Goal: Transaction & Acquisition: Purchase product/service

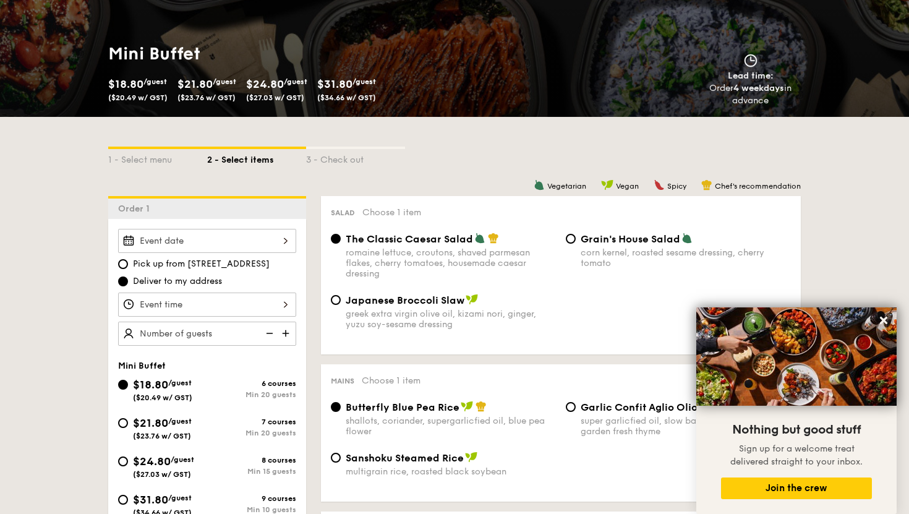
scroll to position [153, 0]
click at [285, 332] on img at bounding box center [287, 333] width 19 height 24
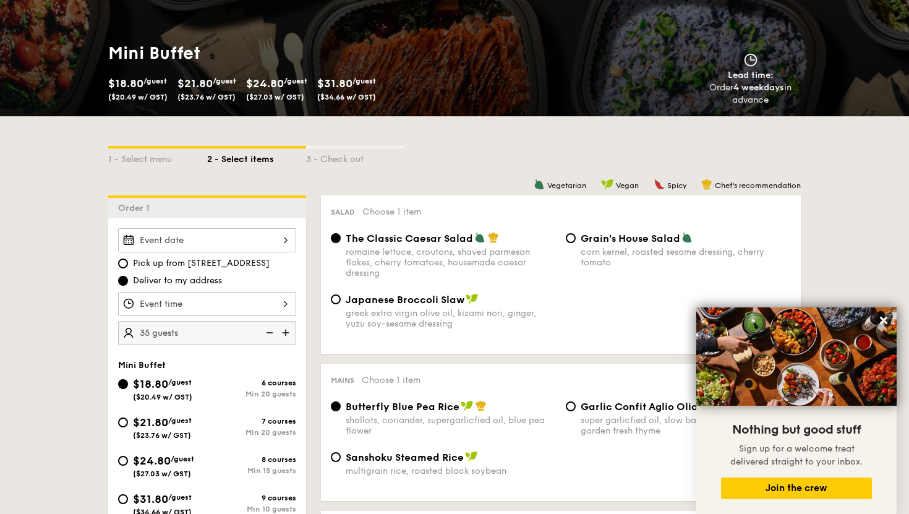
click at [285, 332] on img at bounding box center [287, 333] width 19 height 24
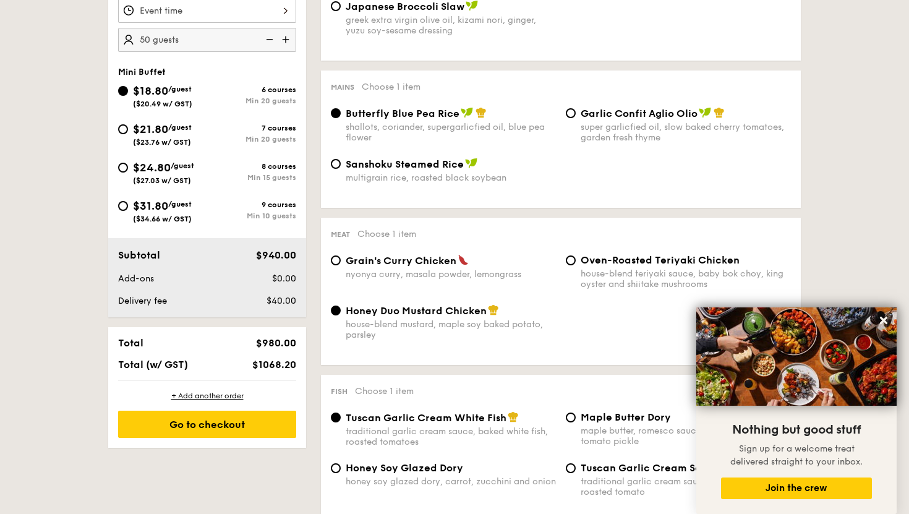
scroll to position [444, 0]
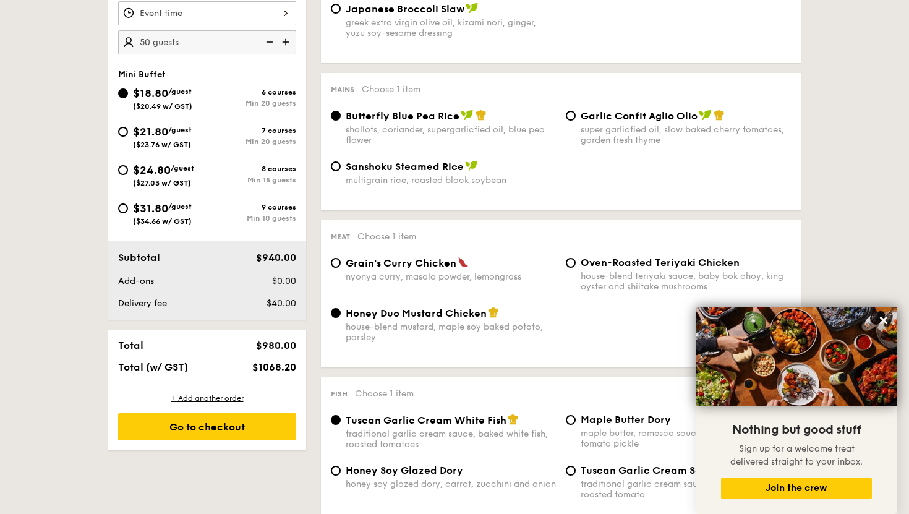
click at [284, 45] on img at bounding box center [287, 42] width 19 height 24
click at [266, 40] on img at bounding box center [268, 42] width 19 height 24
type input "60 guests"
